Goal: Task Accomplishment & Management: Complete application form

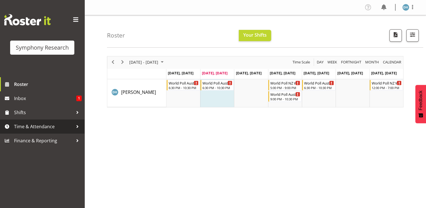
click at [41, 127] on span "Time & Attendance" at bounding box center [43, 126] width 59 height 8
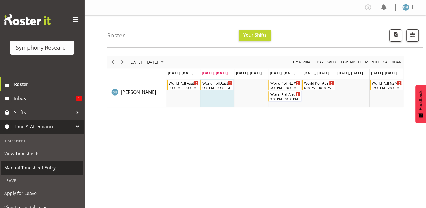
click at [30, 167] on span "Manual Timesheet Entry" at bounding box center [42, 167] width 76 height 8
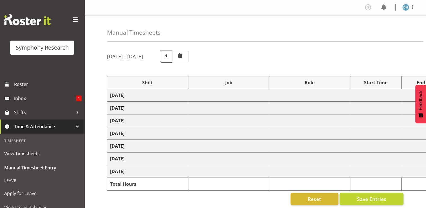
select select "15433"
select select "10499"
select select "47"
select select "56692"
select select "10499"
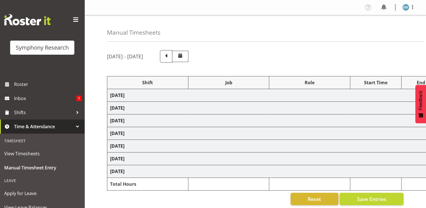
select select "47"
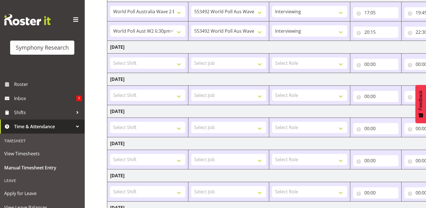
scroll to position [100, 0]
click at [180, 63] on select "Select Shift !!Project Briefing (Job to be assigned) !!Weekend Residential (Ros…" at bounding box center [147, 62] width 75 height 11
select select "56692"
click at [110, 57] on select "Select Shift !!Project Briefing (Job to be assigned) !!Weekend Residential (Ros…" at bounding box center [147, 62] width 75 height 11
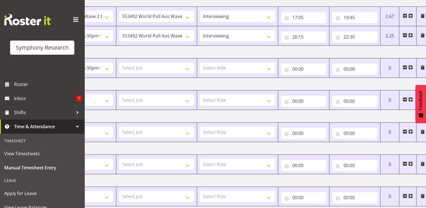
scroll to position [94, 0]
click at [410, 67] on span at bounding box center [410, 68] width 5 height 5
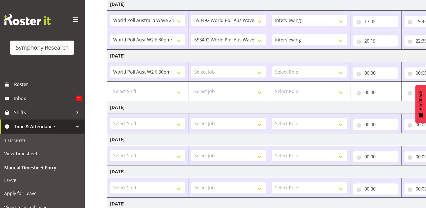
scroll to position [89, 0]
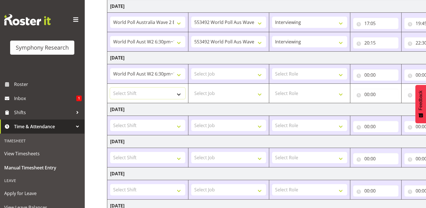
click at [180, 94] on select "Select Shift !!Project Briefing (Job to be assigned) !!Weekend Residential (Ros…" at bounding box center [147, 92] width 75 height 11
select select "15433"
click at [110, 87] on select "Select Shift !!Project Briefing (Job to be assigned) !!Weekend Residential (Ros…" at bounding box center [147, 92] width 75 height 11
click at [160, 73] on select "!!Project Briefing (Job to be assigned) !!Weekend Residential (Roster IT Shift …" at bounding box center [147, 73] width 75 height 11
click at [178, 75] on select "!!Project Briefing (Job to be assigned) !!Weekend Residential (Roster IT Shift …" at bounding box center [147, 73] width 75 height 11
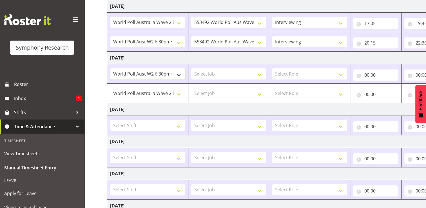
click at [177, 74] on select "!!Project Briefing (Job to be assigned) !!Weekend Residential (Roster IT Shift …" at bounding box center [147, 73] width 75 height 11
select select "15433"
click at [110, 68] on select "!!Project Briefing (Job to be assigned) !!Weekend Residential (Roster IT Shift …" at bounding box center [147, 73] width 75 height 11
click at [261, 73] on select "Select Job 550060 IF Admin 553492 World Poll Aus Wave 2 Main 2025 553493 World …" at bounding box center [228, 73] width 75 height 11
select select "10499"
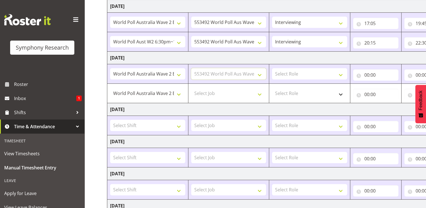
click at [191, 68] on select "Select Job 550060 IF Admin 553492 World Poll Aus Wave 2 Main 2025 553493 World …" at bounding box center [228, 73] width 75 height 11
click at [261, 93] on select "Select Job 550060 IF Admin 553492 World Poll Aus Wave 2 Main 2025 553493 World …" at bounding box center [228, 92] width 75 height 11
select select "10499"
click at [191, 87] on select "Select Job 550060 IF Admin 553492 World Poll Aus Wave 2 Main 2025 553493 World …" at bounding box center [228, 92] width 75 height 11
click at [344, 73] on select "Select Role Briefing Interviewing" at bounding box center [309, 73] width 75 height 11
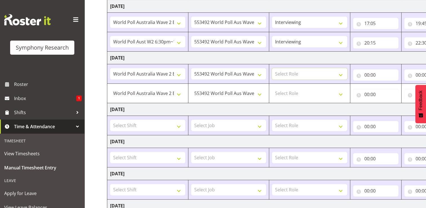
select select "297"
click at [272, 68] on select "Select Role Briefing Interviewing" at bounding box center [309, 73] width 75 height 11
click at [341, 94] on select "Select Role Briefing Interviewing" at bounding box center [309, 92] width 75 height 11
click at [272, 87] on select "Select Role Briefing Interviewing" at bounding box center [309, 92] width 75 height 11
click at [342, 93] on select "Briefing Interviewing" at bounding box center [309, 92] width 75 height 11
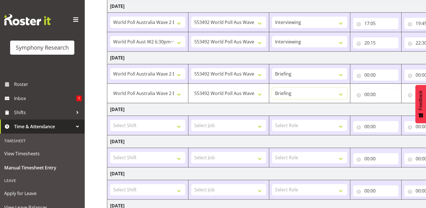
select select "47"
click at [272, 87] on select "Briefing Interviewing" at bounding box center [309, 92] width 75 height 11
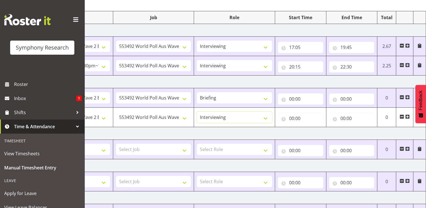
scroll to position [60, 0]
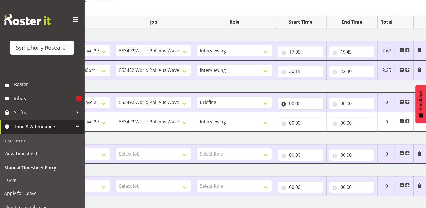
click at [313, 103] on input "00:00" at bounding box center [300, 103] width 45 height 11
click at [316, 118] on select "00 01 02 03 04 05 06 07 08 09 10 11 12 13 14 15 16 17 18 19 20 21 22 23" at bounding box center [316, 117] width 13 height 11
select select "17"
click at [310, 112] on select "00 01 02 03 04 05 06 07 08 09 10 11 12 13 14 15 16 17 18 19 20 21 22 23" at bounding box center [316, 117] width 13 height 11
type input "17:00"
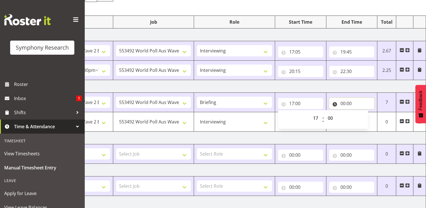
click at [349, 103] on input "00:00" at bounding box center [351, 103] width 45 height 11
click at [366, 118] on select "00 01 02 03 04 05 06 07 08 09 10 11 12 13 14 15 16 17 18 19 20 21 22 23" at bounding box center [367, 117] width 13 height 11
select select "17"
click at [361, 112] on select "00 01 02 03 04 05 06 07 08 09 10 11 12 13 14 15 16 17 18 19 20 21 22 23" at bounding box center [367, 117] width 13 height 11
type input "17:00"
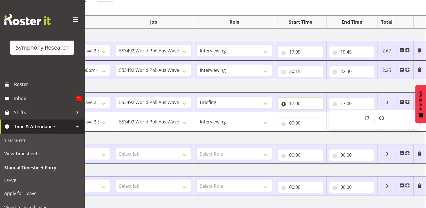
click at [295, 101] on input "17:00" at bounding box center [300, 103] width 45 height 11
click at [318, 116] on select "00 01 02 03 04 05 06 07 08 09 10 11 12 13 14 15 16 17 18 19 20 21 22 23" at bounding box center [316, 117] width 13 height 11
select select "18"
click at [310, 112] on select "00 01 02 03 04 05 06 07 08 09 10 11 12 13 14 15 16 17 18 19 20 21 22 23" at bounding box center [316, 117] width 13 height 11
type input "18:00"
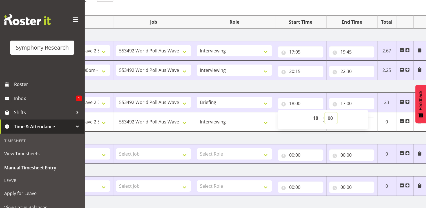
click at [331, 119] on select "00 01 02 03 04 05 06 07 08 09 10 11 12 13 14 15 16 17 18 19 20 21 22 23 24 25 2…" at bounding box center [330, 117] width 13 height 11
select select "30"
click at [324, 112] on select "00 01 02 03 04 05 06 07 08 09 10 11 12 13 14 15 16 17 18 19 20 21 22 23 24 25 2…" at bounding box center [330, 117] width 13 height 11
type input "18:30"
click at [349, 103] on input "17:00" at bounding box center [351, 103] width 45 height 11
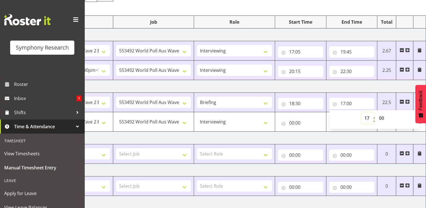
click at [367, 118] on select "00 01 02 03 04 05 06 07 08 09 10 11 12 13 14 15 16 17 18 19 20 21 22 23" at bounding box center [367, 117] width 13 height 11
select select "18"
click at [361, 112] on select "00 01 02 03 04 05 06 07 08 09 10 11 12 13 14 15 16 17 18 19 20 21 22 23" at bounding box center [367, 117] width 13 height 11
type input "18:00"
click at [381, 118] on select "00 01 02 03 04 05 06 07 08 09 10 11 12 13 14 15 16 17 18 19 20 21 22 23 24 25 2…" at bounding box center [382, 117] width 13 height 11
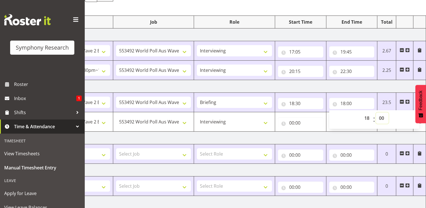
select select "34"
click at [376, 112] on select "00 01 02 03 04 05 06 07 08 09 10 11 12 13 14 15 16 17 18 19 20 21 22 23 24 25 2…" at bounding box center [382, 117] width 13 height 11
type input "18:34"
click at [294, 123] on input "00:00" at bounding box center [300, 122] width 45 height 11
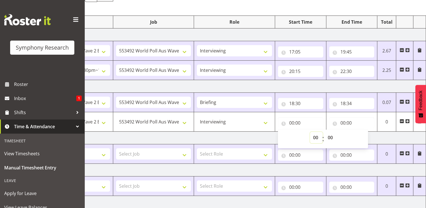
click at [315, 135] on select "00 01 02 03 04 05 06 07 08 09 10 11 12 13 14 15 16 17 18 19 20 21 22 23" at bounding box center [316, 137] width 13 height 11
select select "18"
click at [310, 132] on select "00 01 02 03 04 05 06 07 08 09 10 11 12 13 14 15 16 17 18 19 20 21 22 23" at bounding box center [316, 137] width 13 height 11
type input "18:00"
click at [330, 138] on select "00 01 02 03 04 05 06 07 08 09 10 11 12 13 14 15 16 17 18 19 20 21 22 23 24 25 2…" at bounding box center [330, 137] width 13 height 11
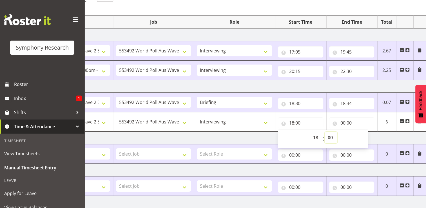
select select "39"
click at [324, 132] on select "00 01 02 03 04 05 06 07 08 09 10 11 12 13 14 15 16 17 18 19 20 21 22 23 24 25 2…" at bounding box center [330, 137] width 13 height 11
type input "18:39"
click at [348, 123] on input "00:00" at bounding box center [351, 122] width 45 height 11
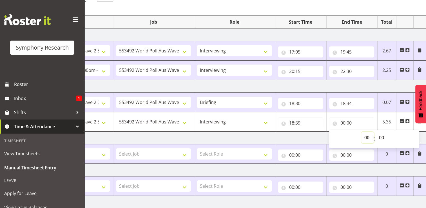
click at [366, 136] on select "00 01 02 03 04 05 06 07 08 09 10 11 12 13 14 15 16 17 18 19 20 21 22 23" at bounding box center [367, 137] width 13 height 11
select select "20"
click at [361, 132] on select "00 01 02 03 04 05 06 07 08 09 10 11 12 13 14 15 16 17 18 19 20 21 22 23" at bounding box center [367, 137] width 13 height 11
type input "20:00"
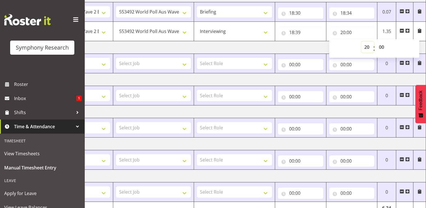
scroll to position [179, 0]
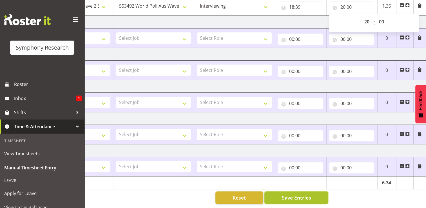
click at [313, 192] on button "Save Entries" at bounding box center [296, 197] width 64 height 12
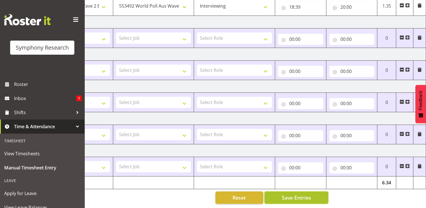
select select "47"
type input "18:39"
type input "20:00"
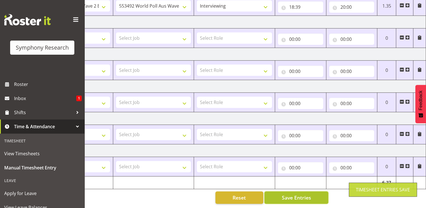
scroll to position [160, 0]
click at [309, 194] on span "Save Entries" at bounding box center [295, 197] width 29 height 7
